Goal: Transaction & Acquisition: Purchase product/service

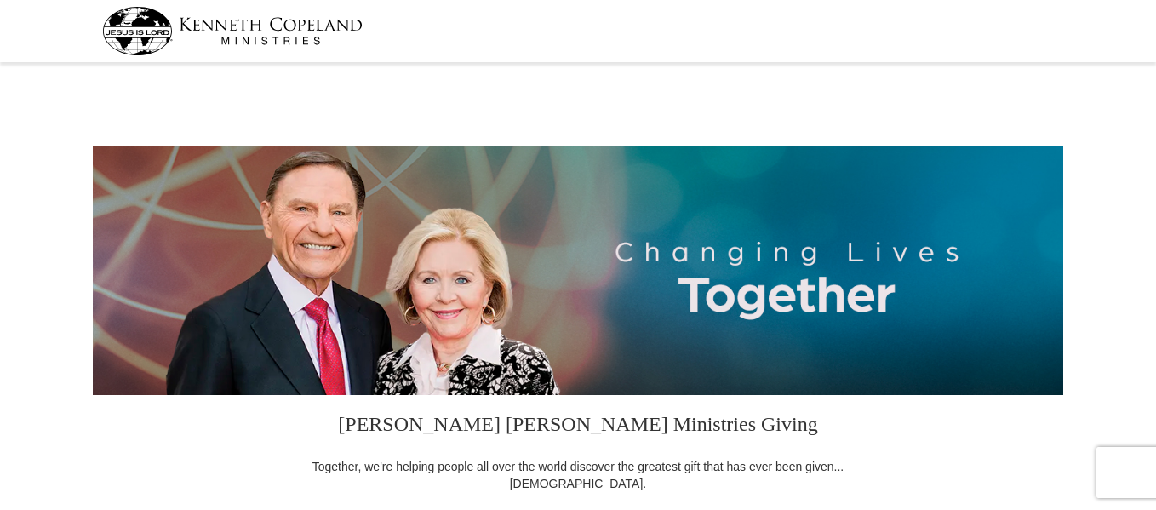
select select "[GEOGRAPHIC_DATA]"
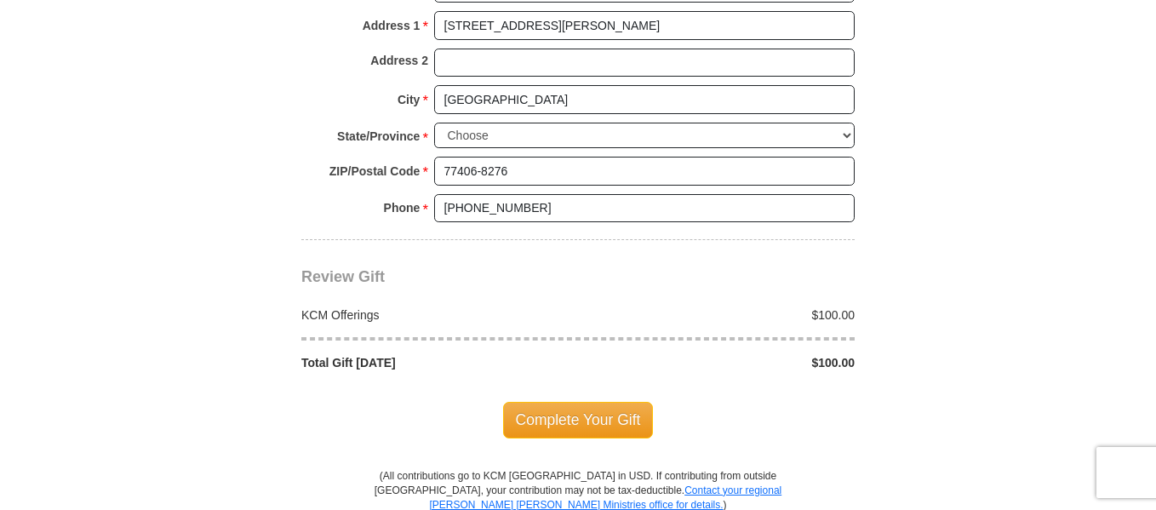
scroll to position [1430, 0]
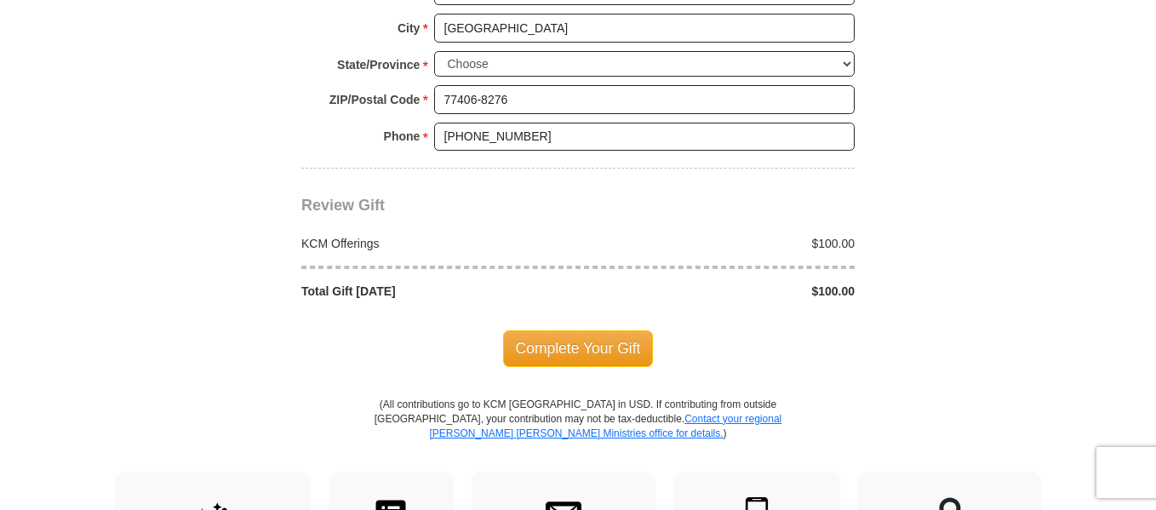
click at [1096, 163] on body "[PERSON_NAME] [PERSON_NAME] Ministries Giving Together, we're helping people al…" at bounding box center [578, 73] width 1156 height 3007
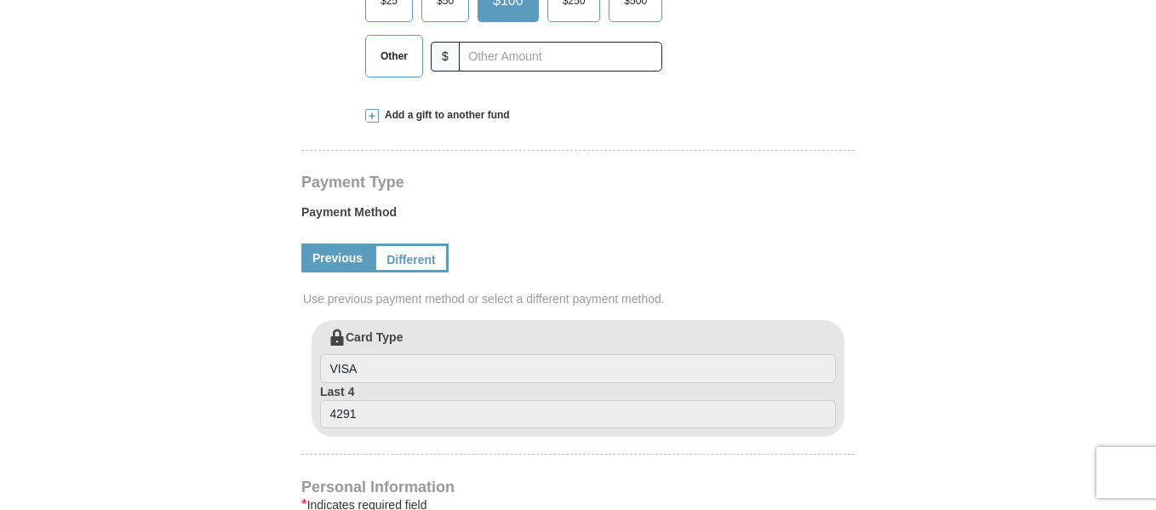
scroll to position [613, 0]
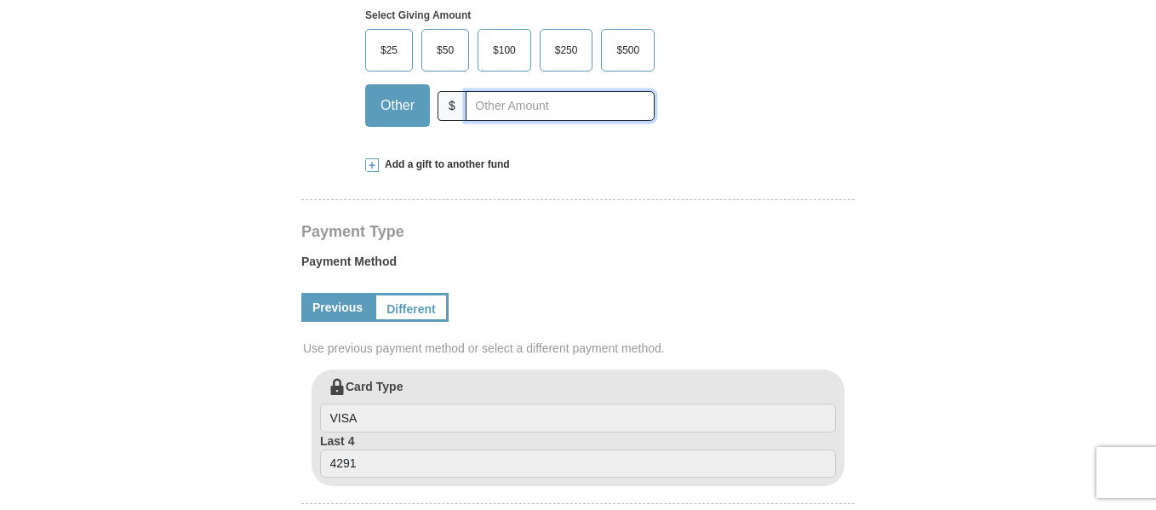
click at [541, 110] on input "text" at bounding box center [560, 106] width 189 height 30
click at [736, 72] on div "Select Giving Amount Amount must be a valid number The total gift cannot be les…" at bounding box center [578, 65] width 426 height 149
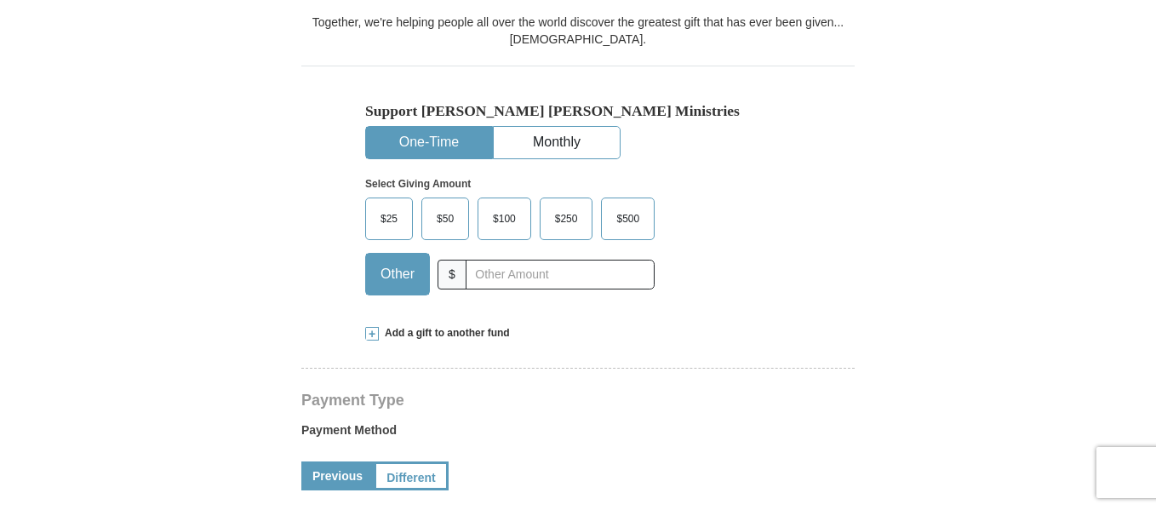
scroll to position [443, 0]
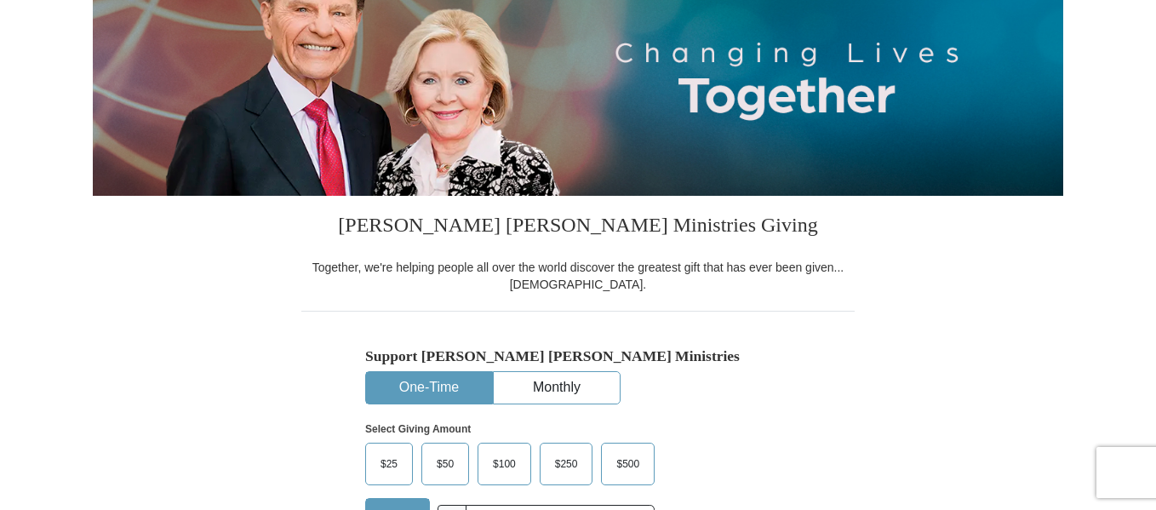
scroll to position [0, 0]
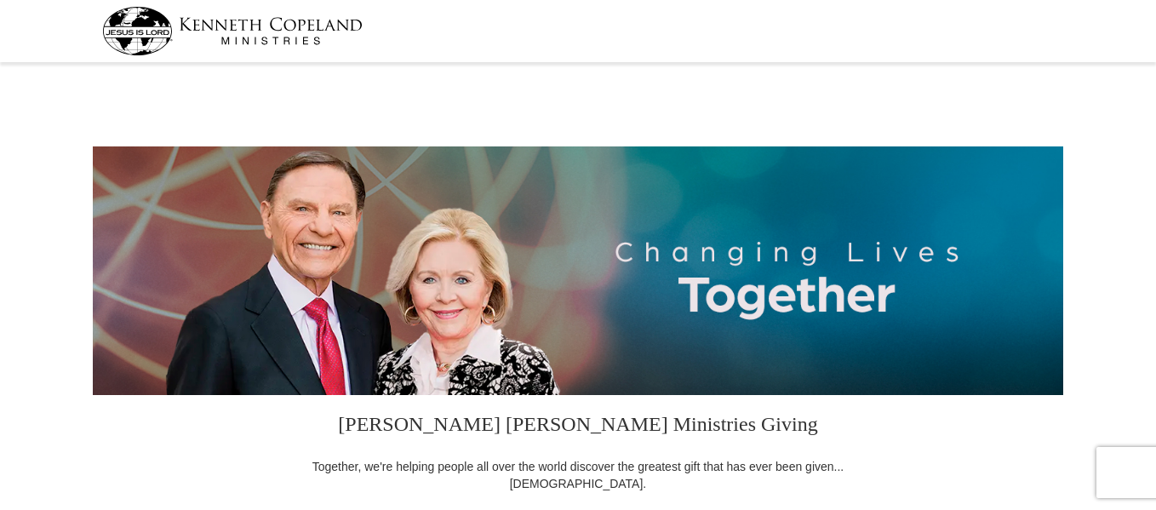
click at [994, 83] on div at bounding box center [578, 86] width 970 height 36
click at [481, 72] on div at bounding box center [578, 86] width 970 height 36
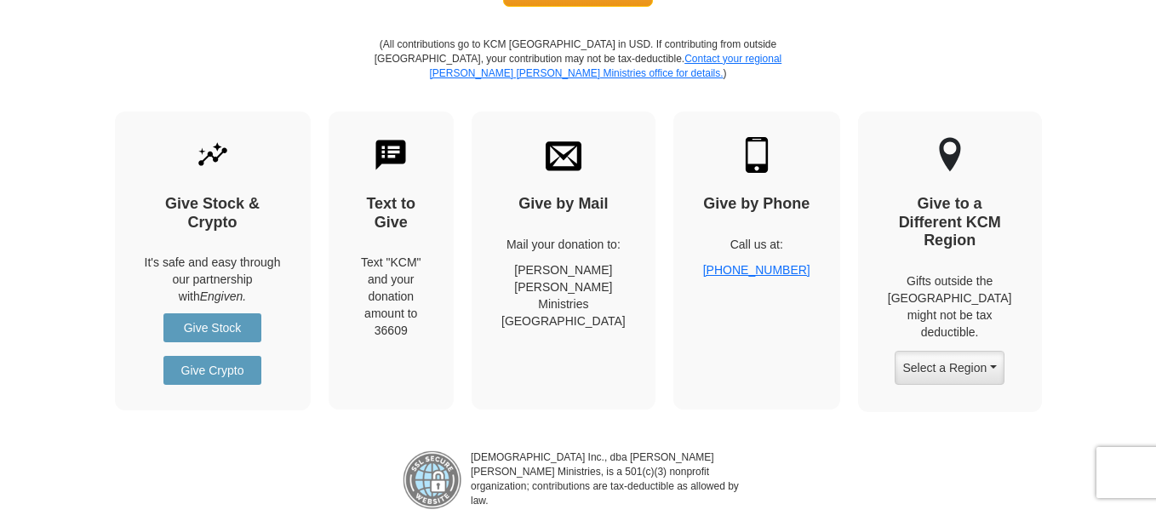
scroll to position [1805, 0]
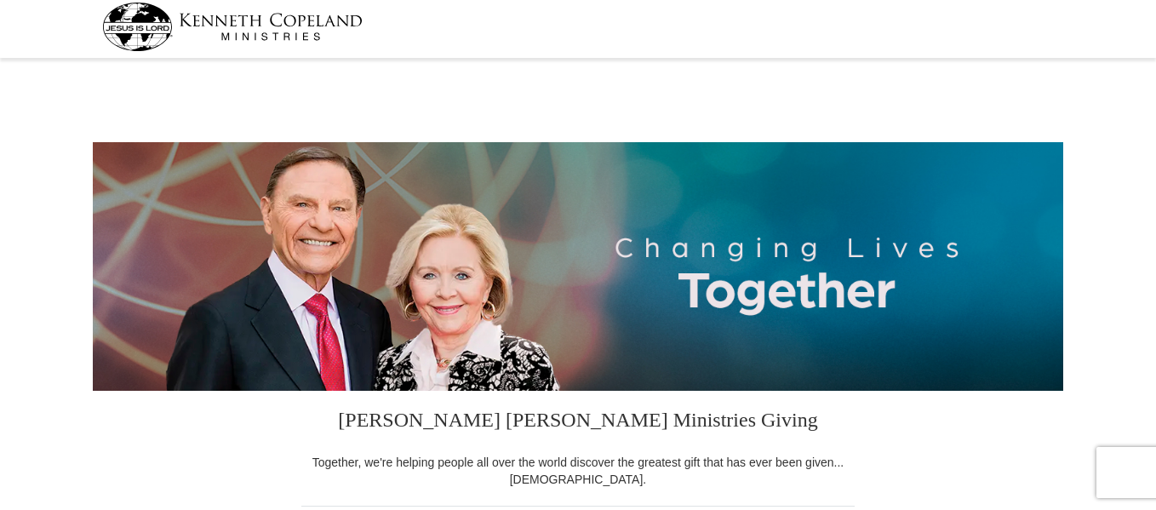
scroll to position [0, 0]
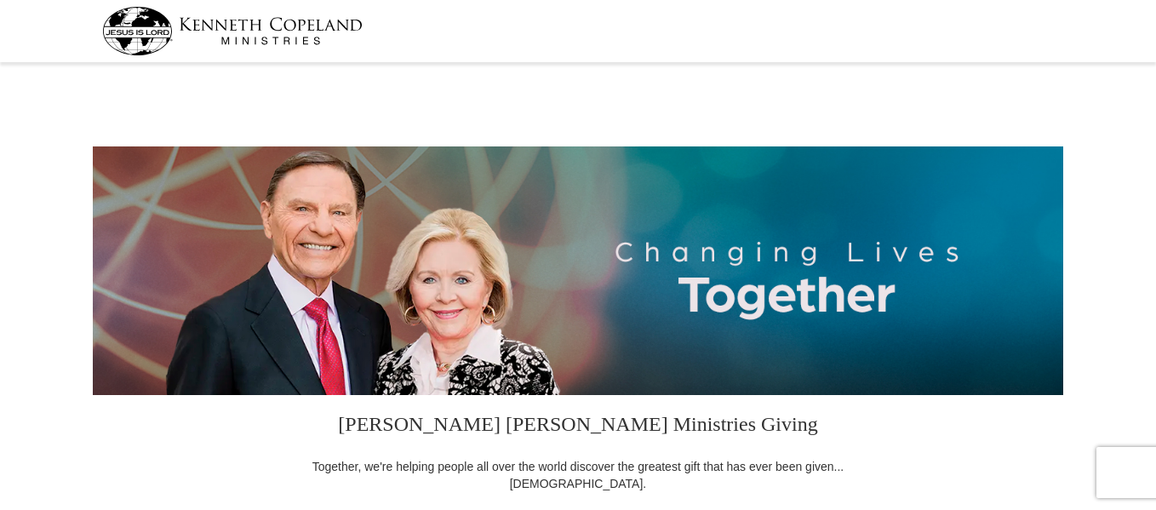
click at [295, 41] on img at bounding box center [232, 31] width 260 height 49
